Goal: Find contact information: Find contact information

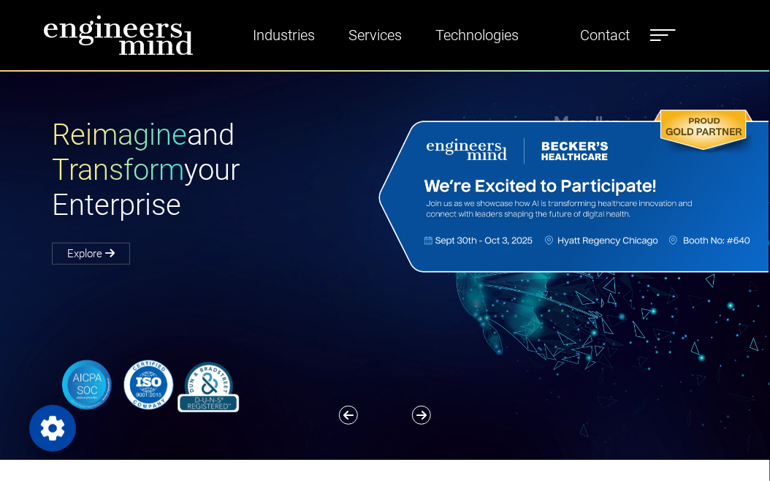
click at [606, 30] on link "Contact" at bounding box center [604, 35] width 61 height 34
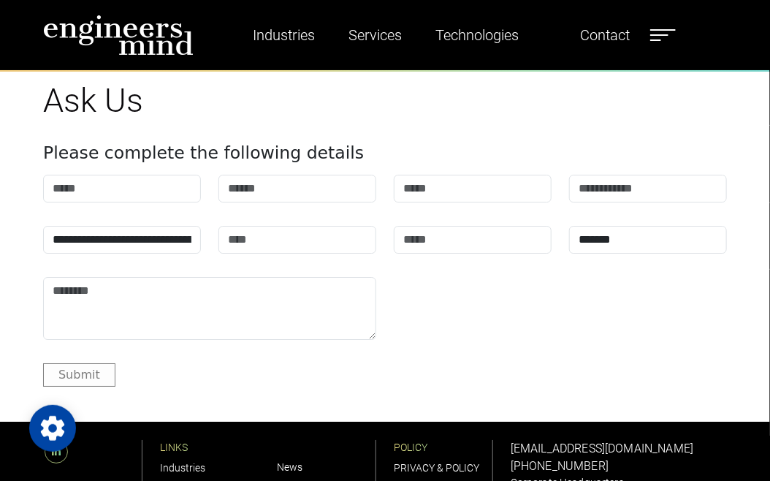
scroll to position [1800, 0]
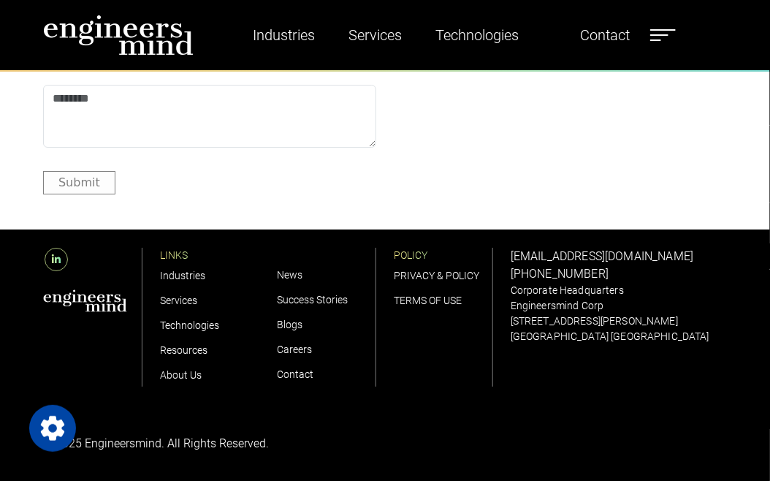
drag, startPoint x: 503, startPoint y: 273, endPoint x: 604, endPoint y: 272, distance: 101.6
click at [604, 272] on div "[EMAIL_ADDRESS][DOMAIN_NAME] [PHONE_NUMBER] Corporate Headquarters Engineersmin…" at bounding box center [619, 317] width 234 height 176
copy link "[PHONE_NUMBER]"
click at [227, 176] on div "Submit" at bounding box center [385, 182] width 684 height 23
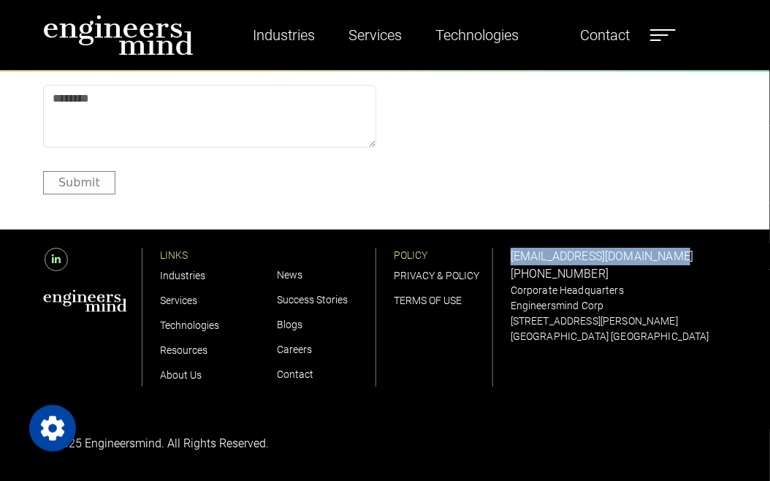
drag, startPoint x: 506, startPoint y: 259, endPoint x: 681, endPoint y: 260, distance: 175.4
click at [681, 260] on div "solutions@engineersmind.com +1 201 751 3084 Corporate Headquarters Engineersmin…" at bounding box center [619, 317] width 234 height 176
copy link "[EMAIL_ADDRESS][DOMAIN_NAME]"
